Goal: Task Accomplishment & Management: Complete application form

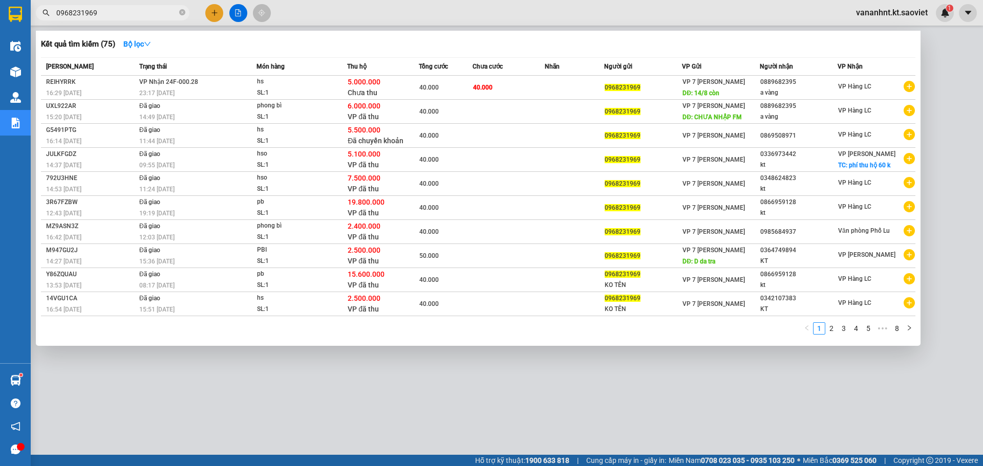
click at [72, 15] on input "0968231969" at bounding box center [116, 12] width 121 height 11
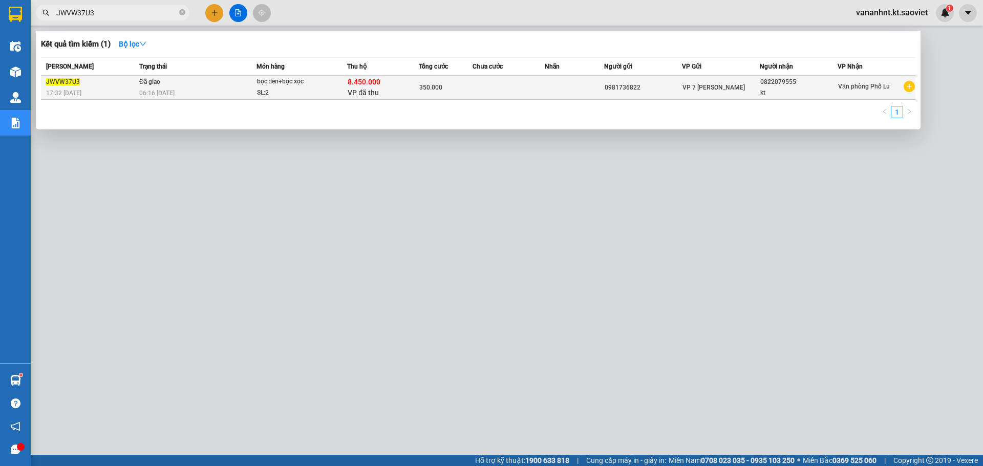
type input "JWVW37U3"
click at [317, 88] on div "SL: 2" at bounding box center [295, 93] width 77 height 11
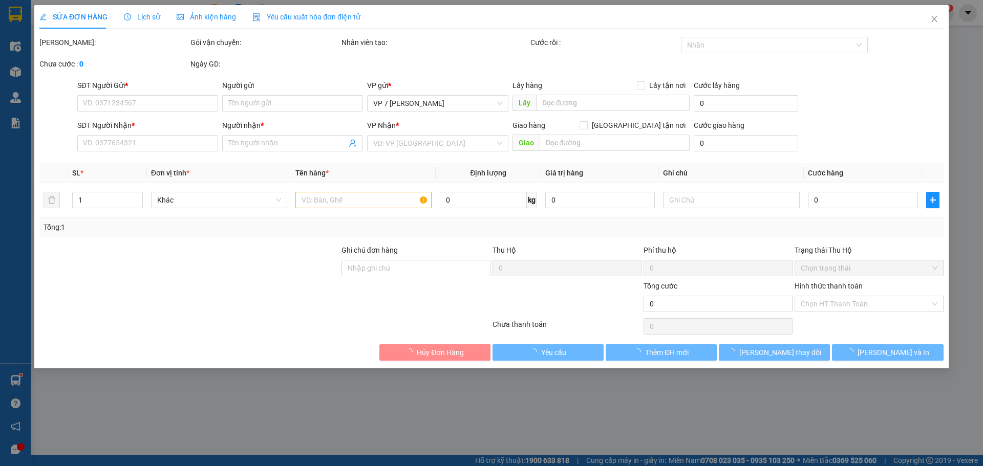
type input "0981736822"
type input "0822079555"
type input "kt"
type input "8.450.000"
type input "350.000"
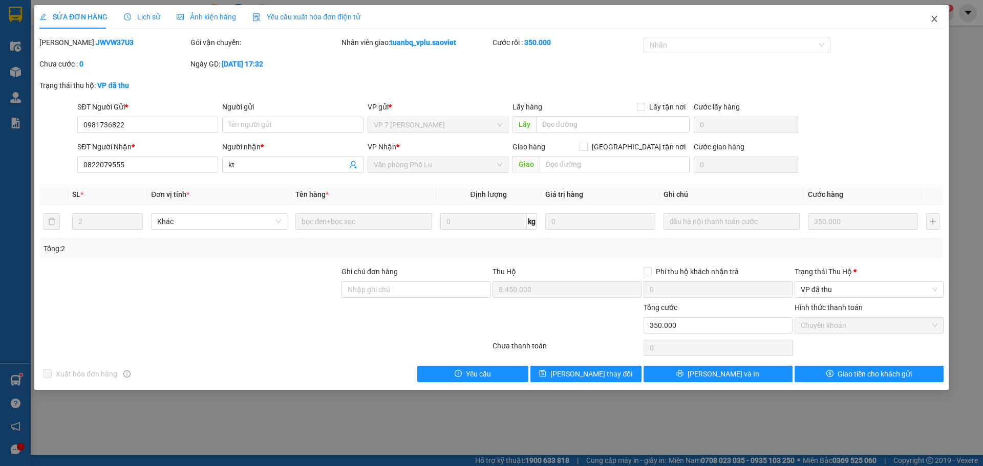
click at [937, 17] on icon "close" at bounding box center [934, 19] width 8 height 8
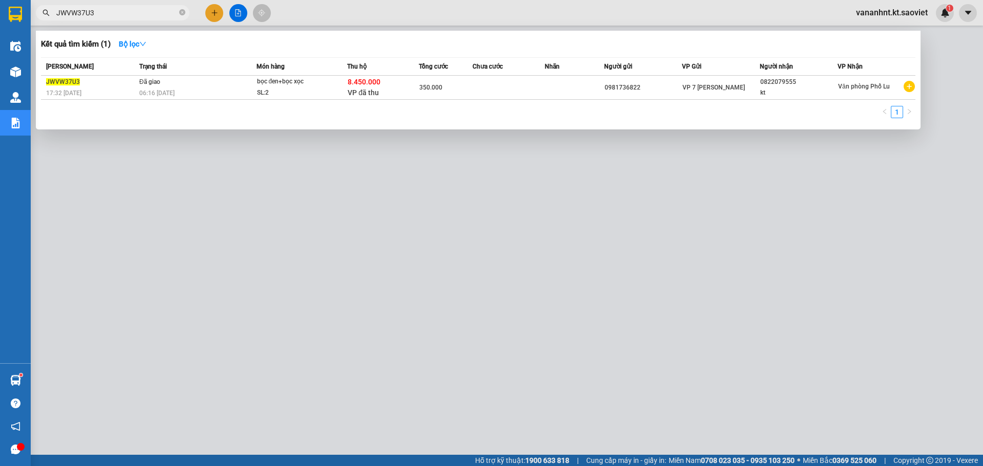
click at [61, 20] on span "JWVW37U3" at bounding box center [113, 12] width 154 height 15
click at [66, 13] on input "JWVW37U3" at bounding box center [116, 12] width 121 height 11
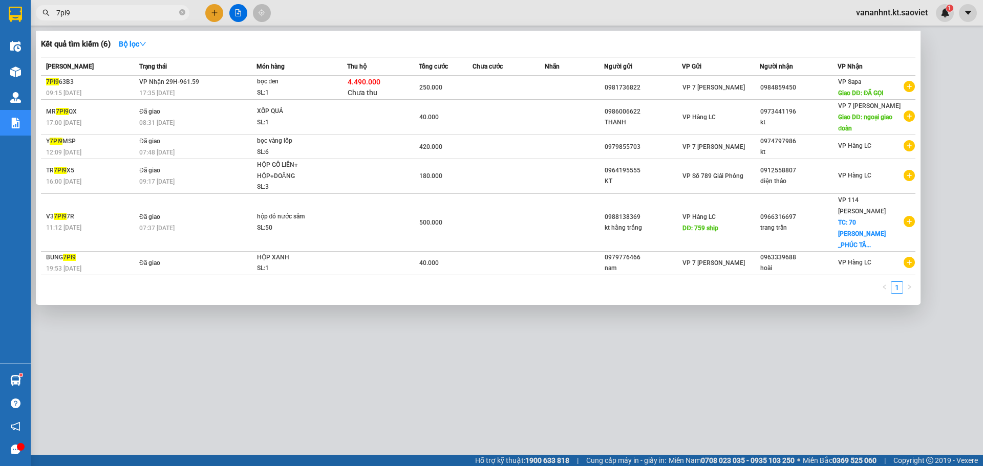
type input "7pi9"
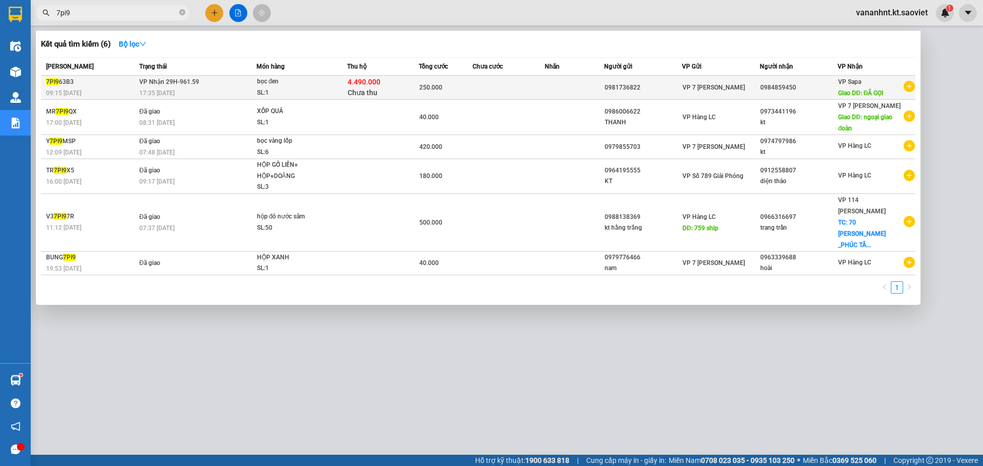
click at [370, 92] on span "Chưa thu" at bounding box center [363, 93] width 30 height 8
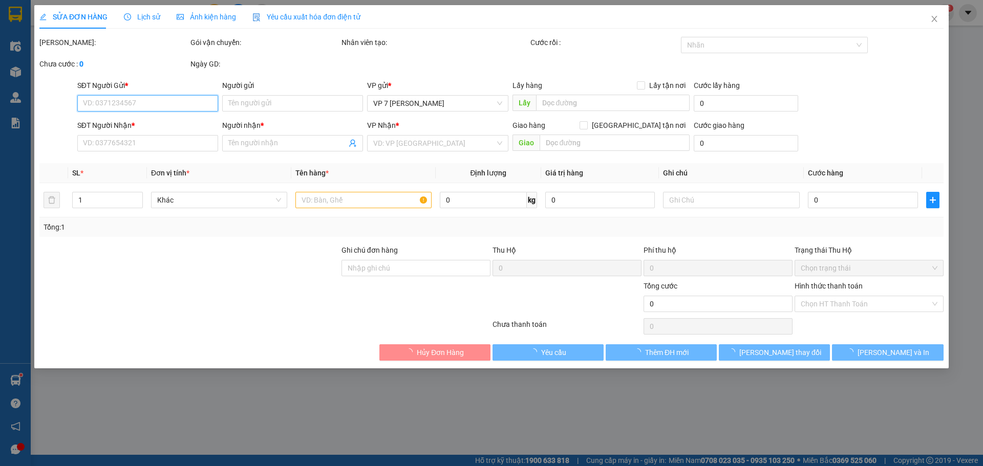
type input "0981736822"
type input "0984859450"
type input "ĐÃ GỌI"
type input "250.000"
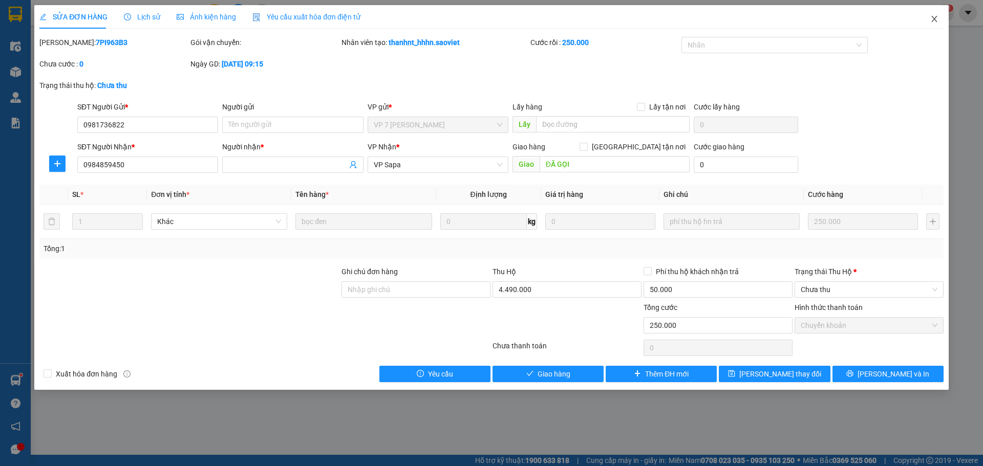
click at [932, 22] on icon "close" at bounding box center [934, 19] width 8 height 8
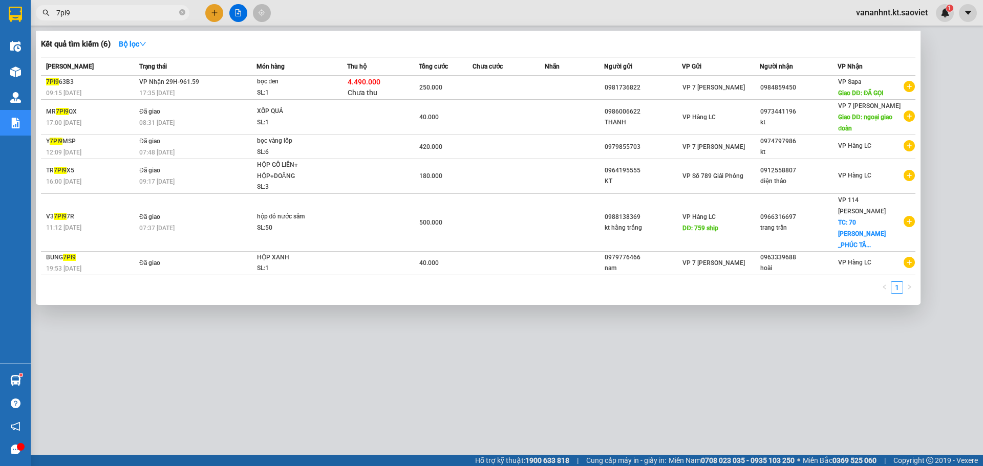
click at [74, 11] on input "7pi9" at bounding box center [116, 12] width 121 height 11
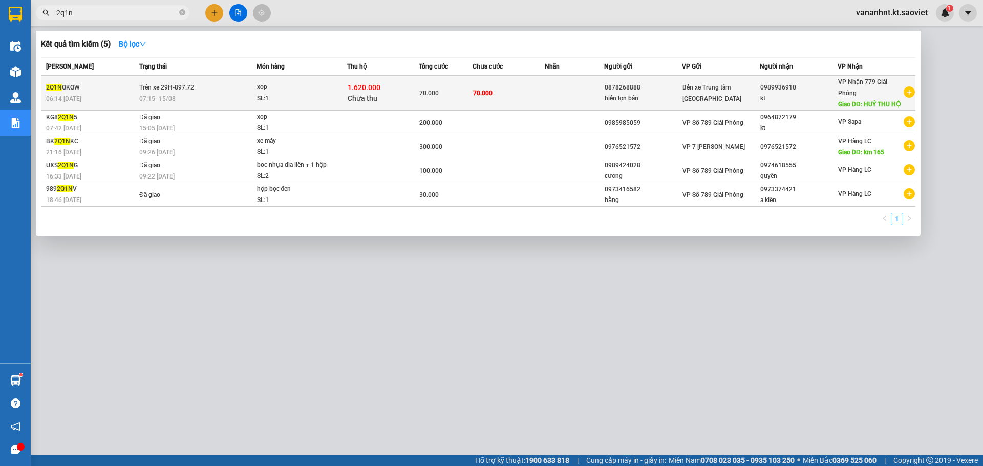
type input "2q1n"
click at [314, 99] on div "SL: 1" at bounding box center [295, 98] width 77 height 11
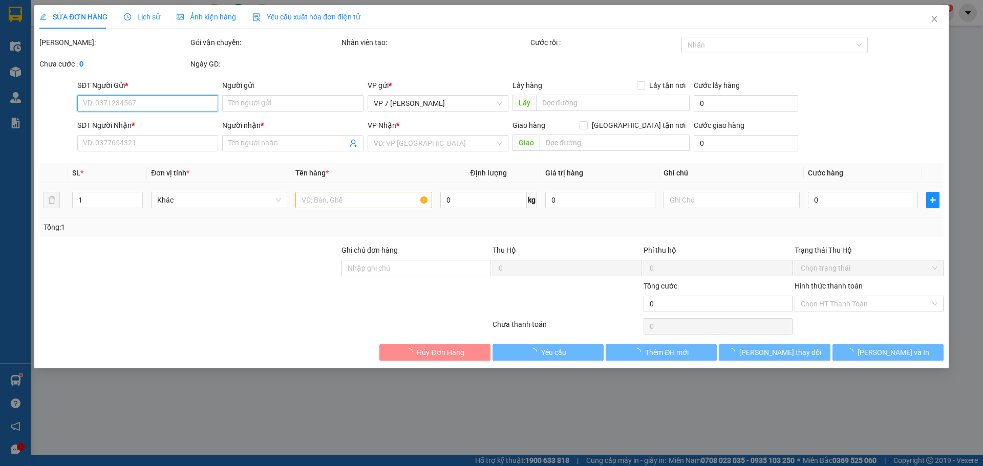
type input "0878268888"
type input "hiền lợn bản"
type input "0989936910"
type input "kt"
type input "HUỶ THU HỘ"
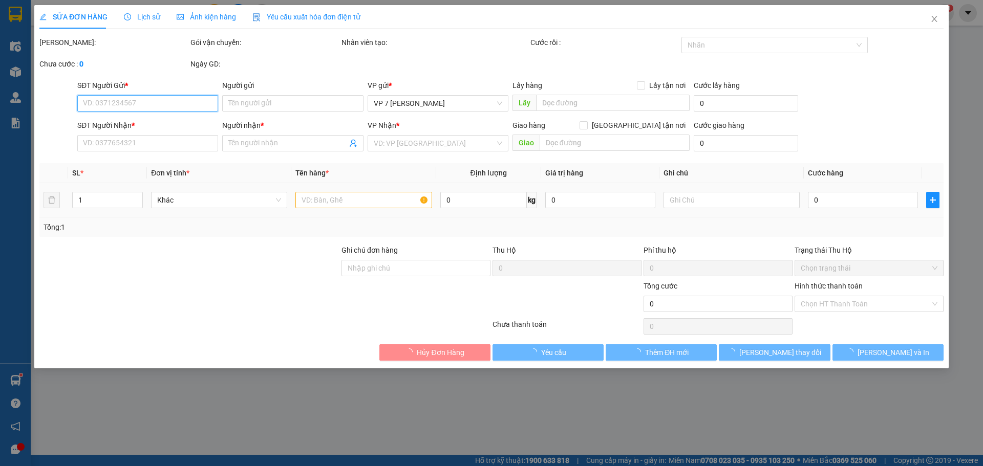
type input "70.000"
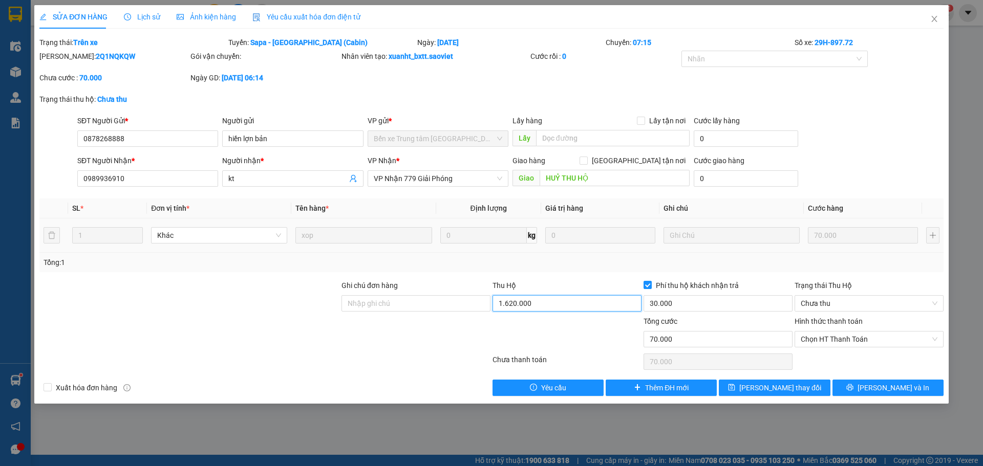
click at [517, 302] on input "1.620.000" at bounding box center [566, 303] width 149 height 16
type input "0"
click at [684, 307] on input "30.000" at bounding box center [717, 303] width 149 height 16
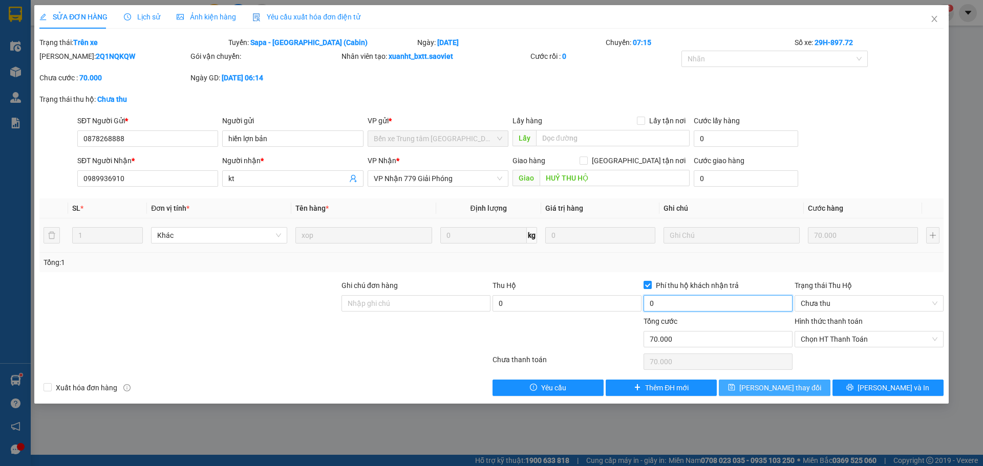
type input "0"
click at [764, 392] on span "[PERSON_NAME] thay đổi" at bounding box center [780, 387] width 82 height 11
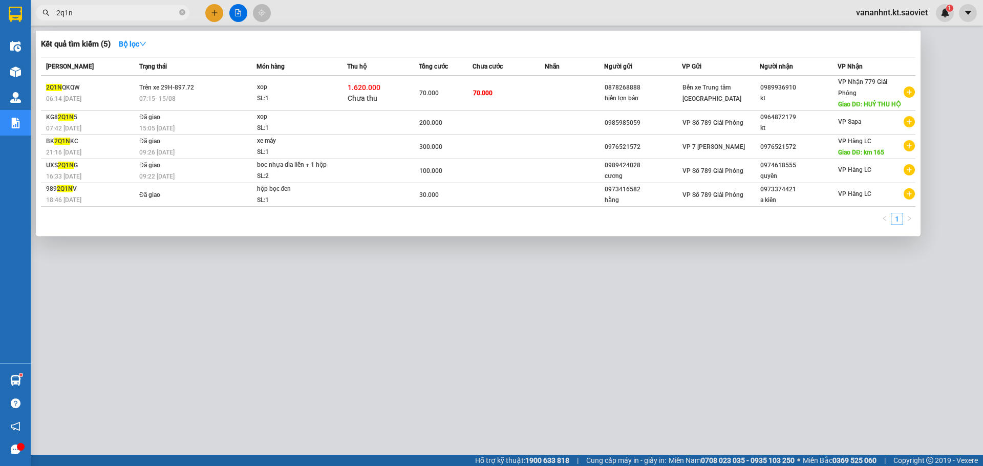
click at [58, 8] on input "2q1n" at bounding box center [116, 12] width 121 height 11
paste input "JWVW37U3"
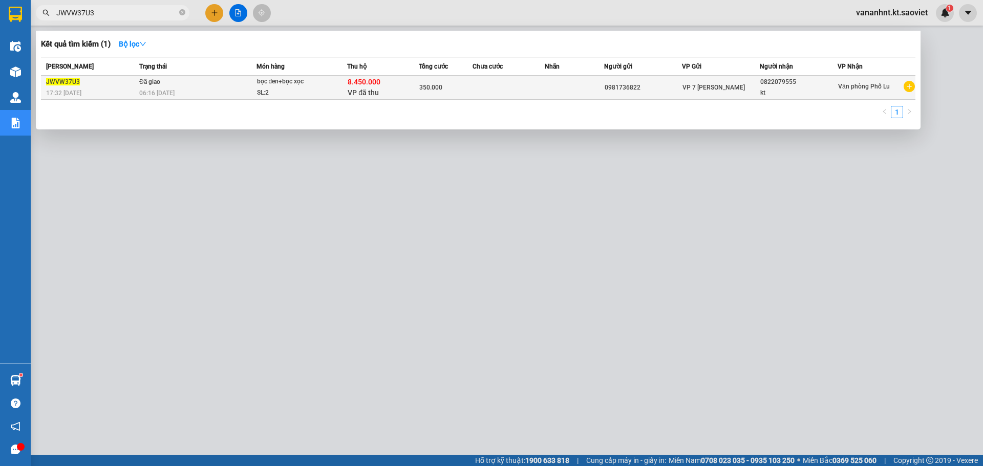
type input "JWVW37U3"
click at [437, 98] on td "350.000" at bounding box center [446, 88] width 54 height 24
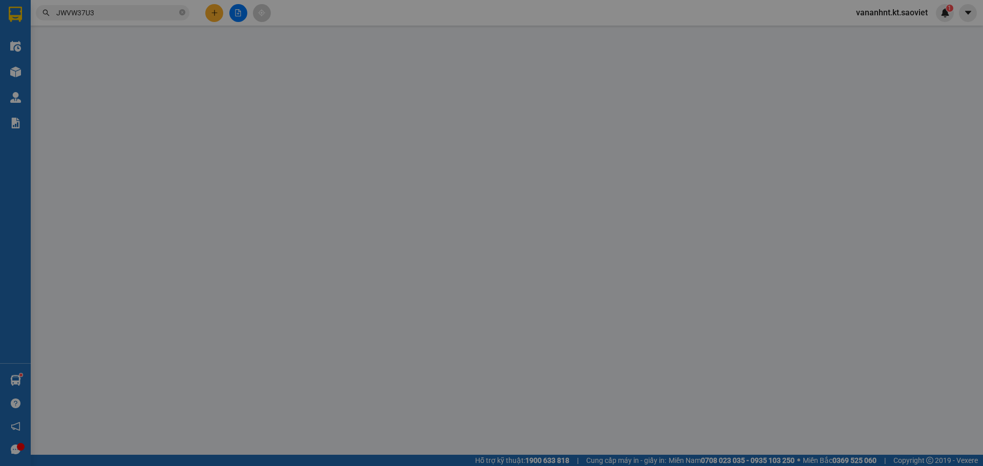
type input "0981736822"
type input "0822079555"
type input "kt"
type input "8.450.000"
type input "350.000"
